Goal: Find contact information: Find contact information

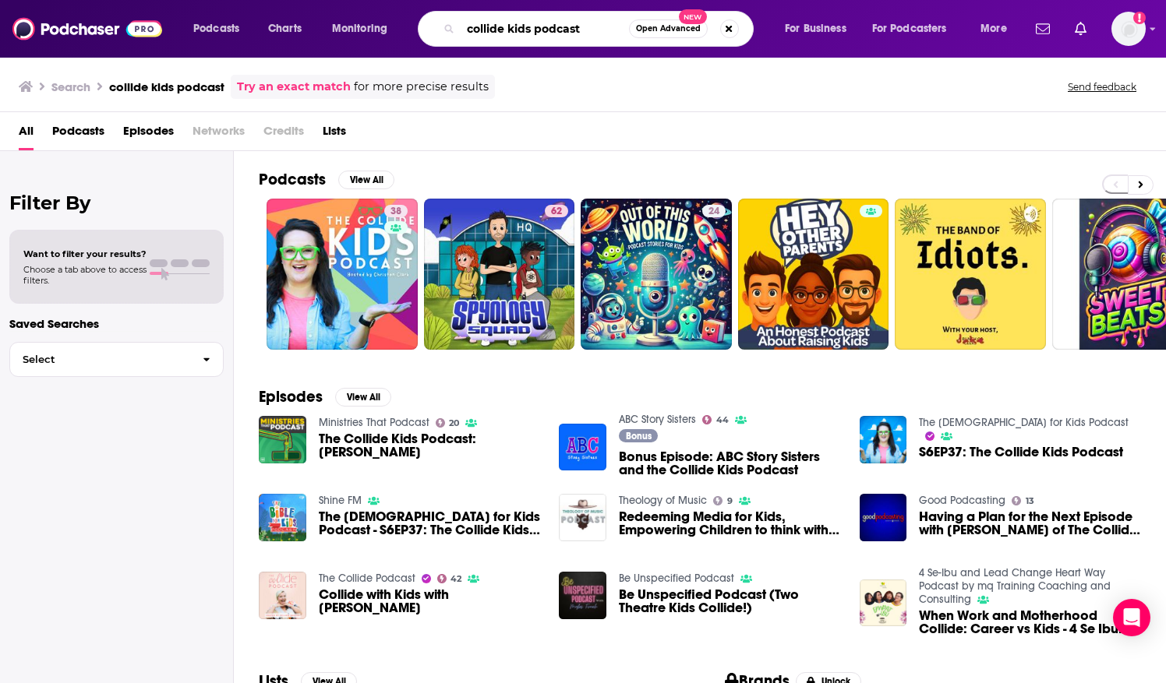
drag, startPoint x: 588, startPoint y: 30, endPoint x: 444, endPoint y: 30, distance: 144.1
click at [444, 30] on div "collide kids podcast Open Advanced New" at bounding box center [586, 29] width 336 height 36
paste input "Happinesa Lab"
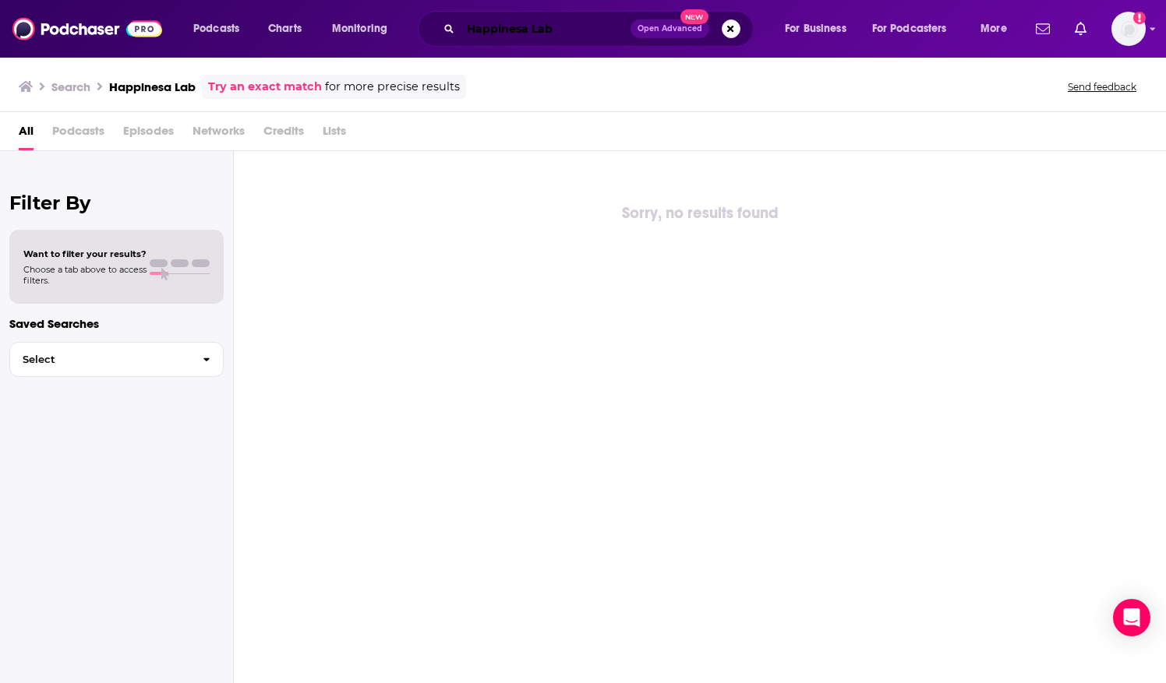
click at [516, 20] on input "Happinesa Lab" at bounding box center [545, 28] width 170 height 25
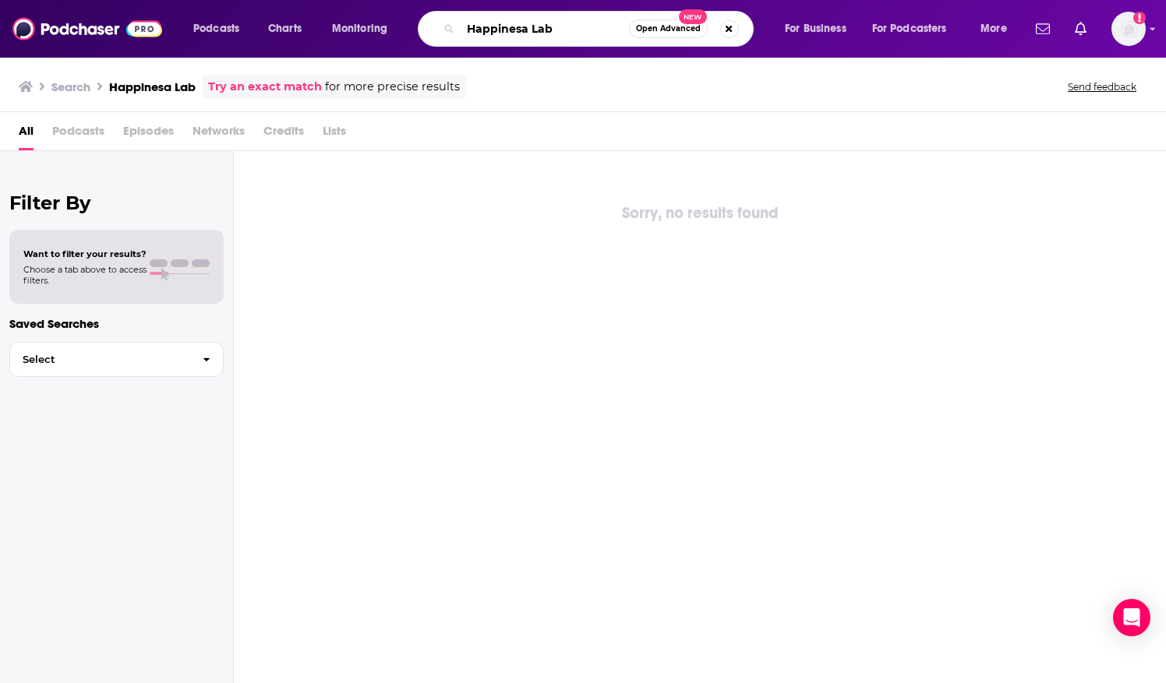
click at [518, 26] on input "Happinesa Lab" at bounding box center [544, 28] width 168 height 25
type input "Happines Lab"
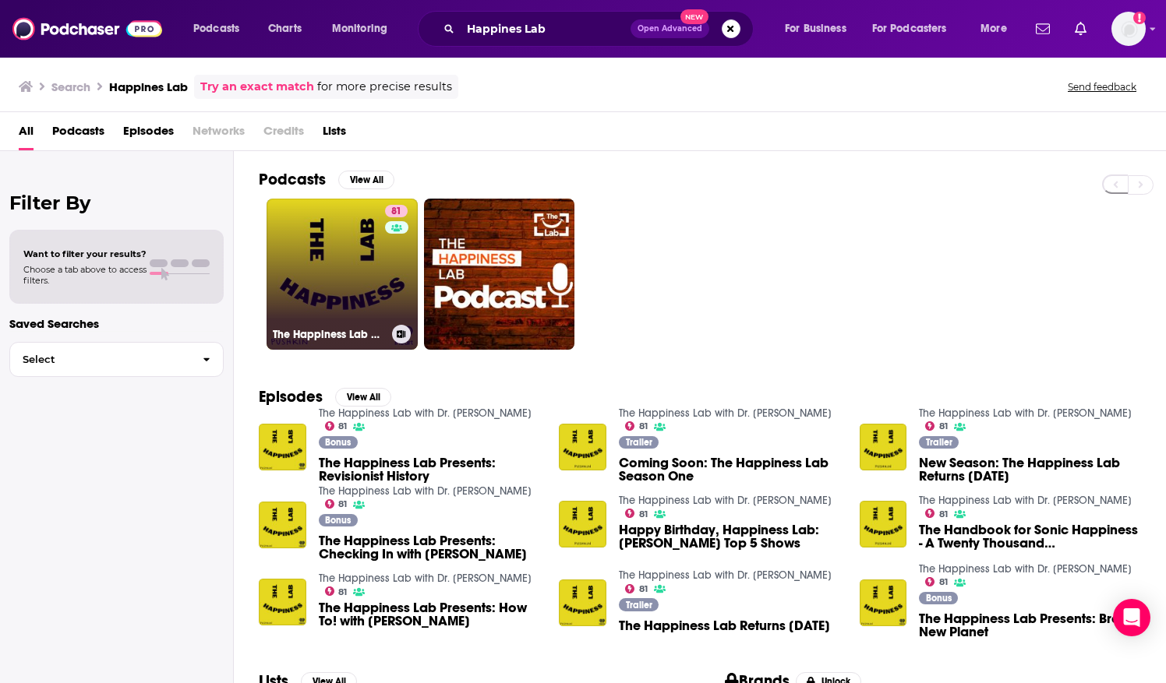
click at [337, 243] on link "81 The Happiness Lab with Dr. [PERSON_NAME]" at bounding box center [341, 274] width 151 height 151
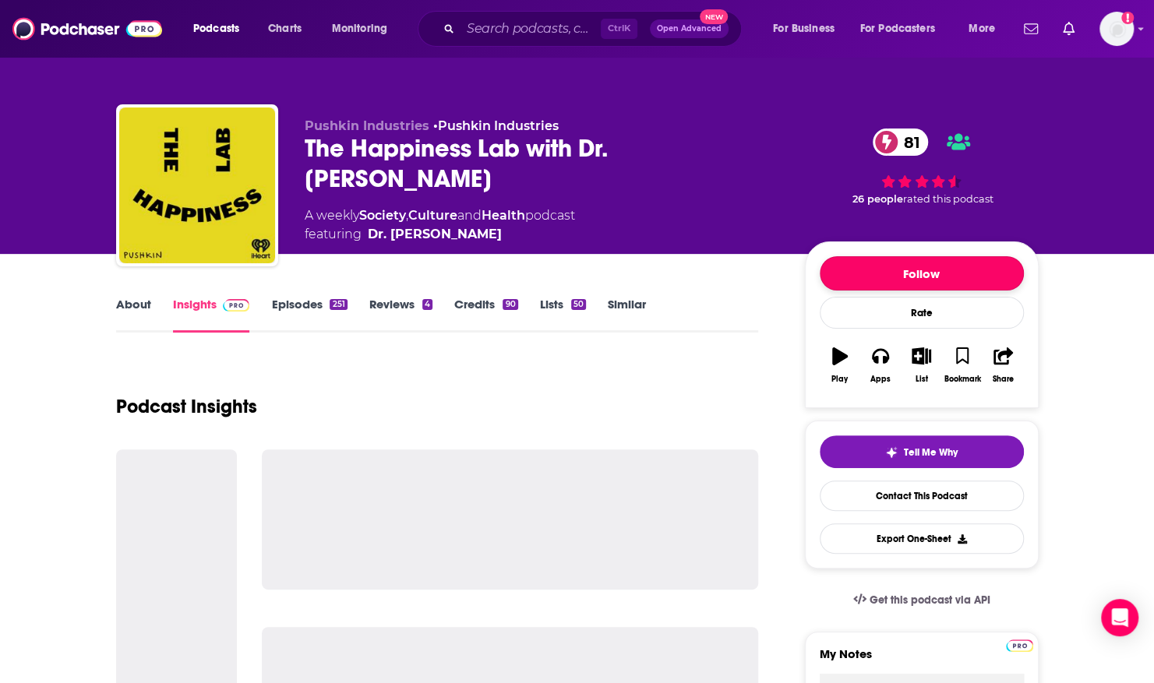
click at [851, 276] on button "Follow" at bounding box center [922, 273] width 204 height 34
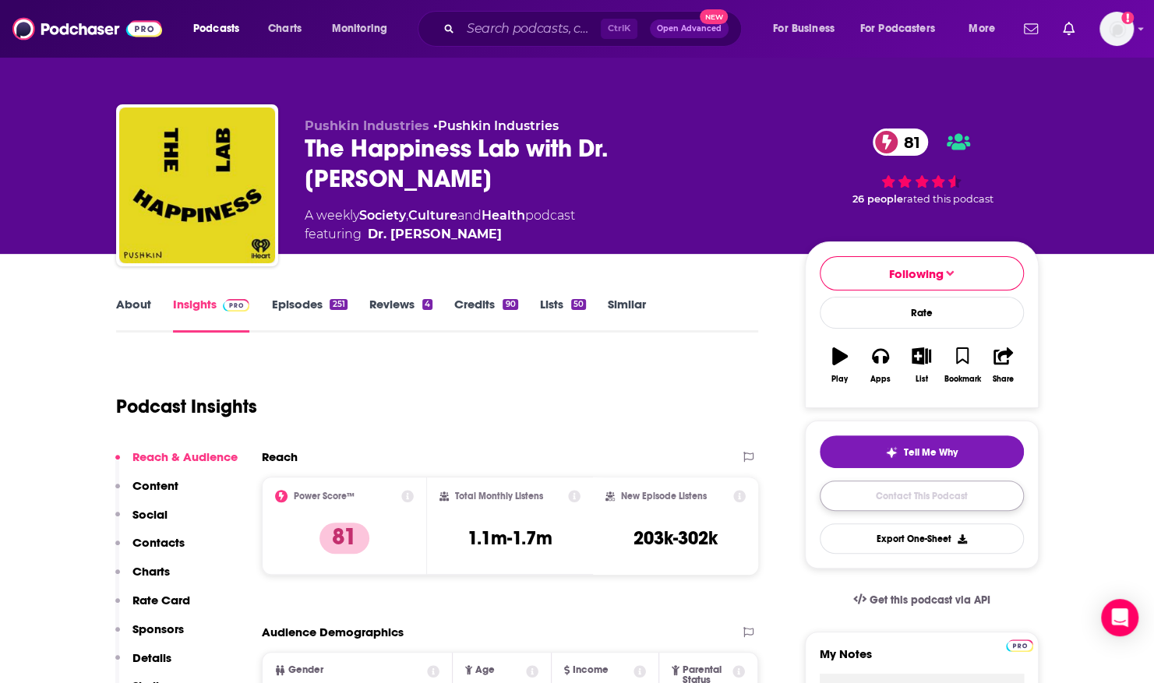
click at [861, 489] on link "Contact This Podcast" at bounding box center [922, 496] width 204 height 30
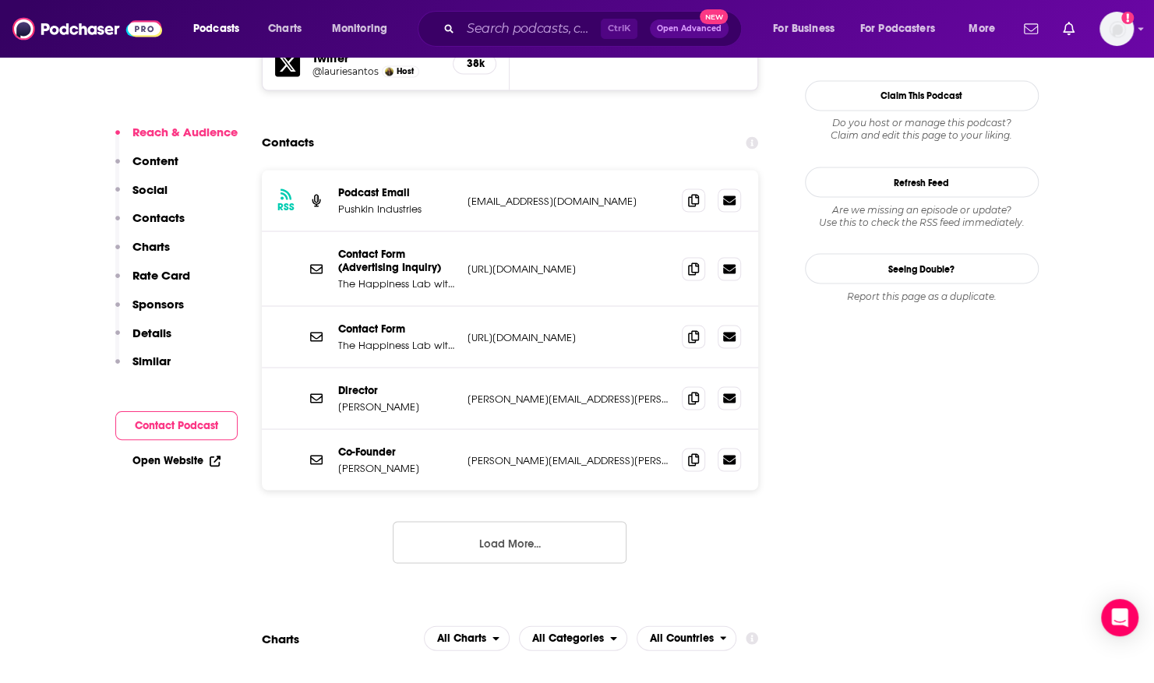
scroll to position [1549, 0]
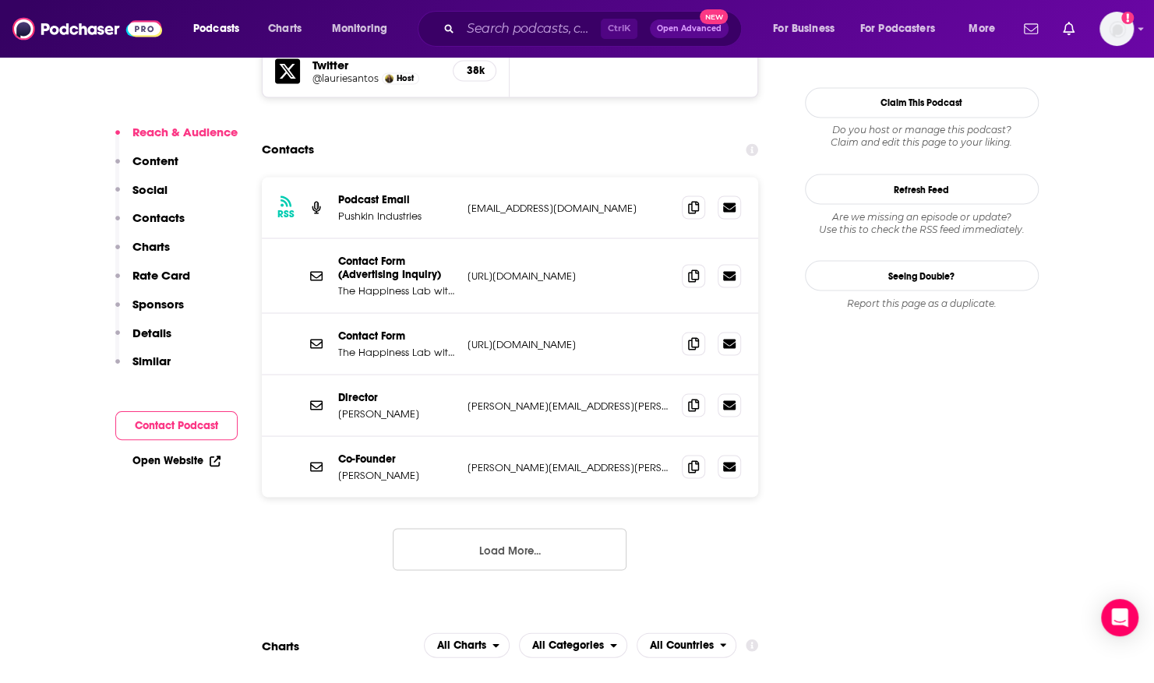
click at [559, 337] on p "[URL][DOMAIN_NAME]" at bounding box center [568, 343] width 203 height 13
click at [690, 337] on icon at bounding box center [693, 343] width 11 height 12
click at [546, 528] on button "Load More..." at bounding box center [510, 549] width 234 height 42
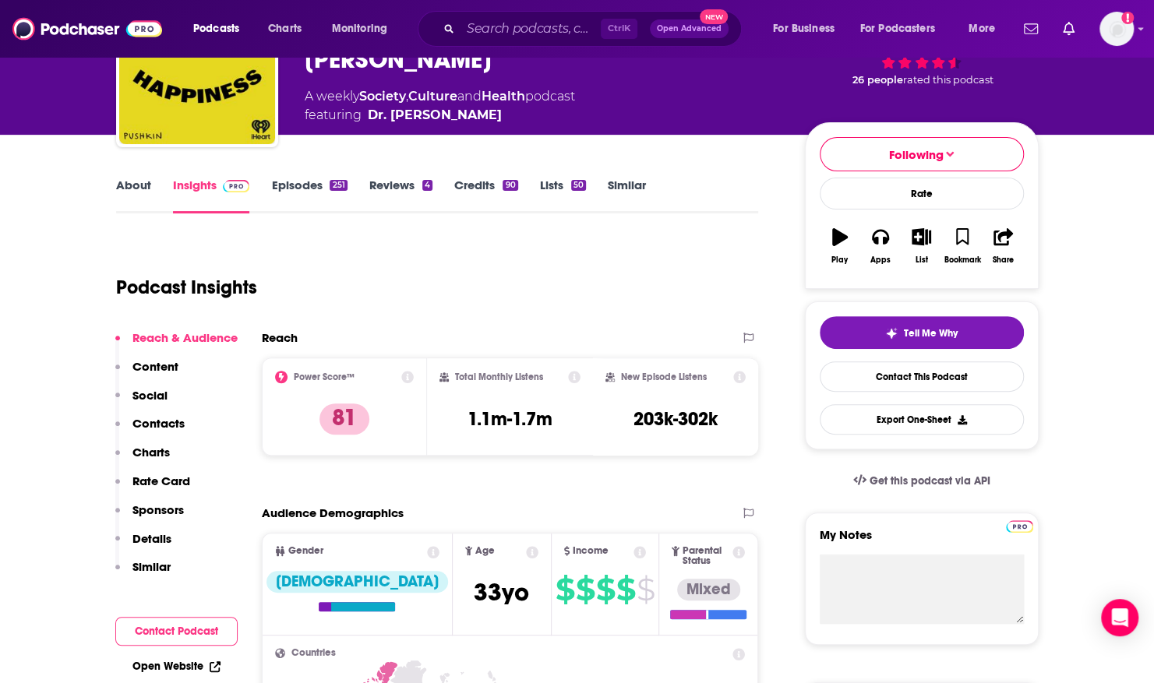
scroll to position [0, 0]
